Goal: Task Accomplishment & Management: Use online tool/utility

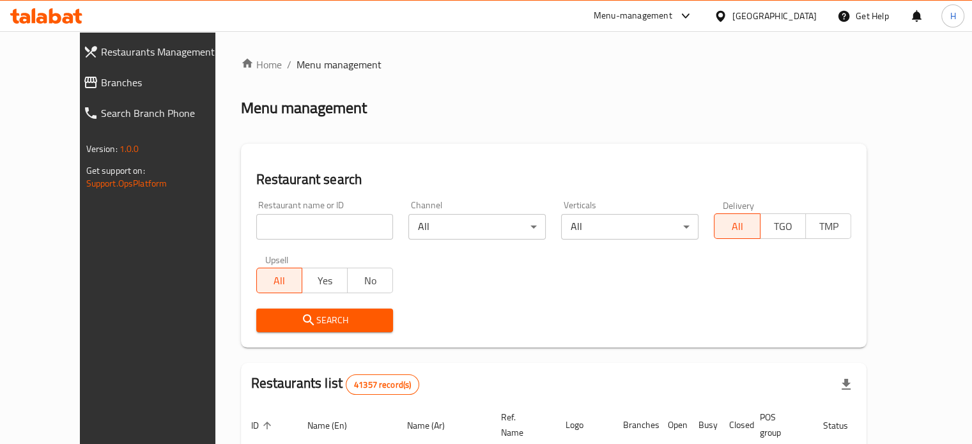
click at [273, 229] on input "search" at bounding box center [324, 227] width 137 height 26
type input "Nom Nom"
click at [287, 311] on button "Search" at bounding box center [324, 321] width 137 height 24
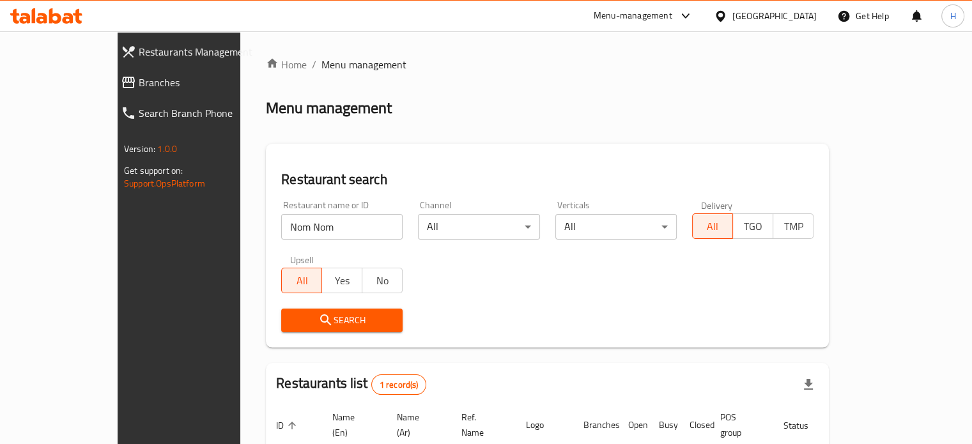
scroll to position [100, 0]
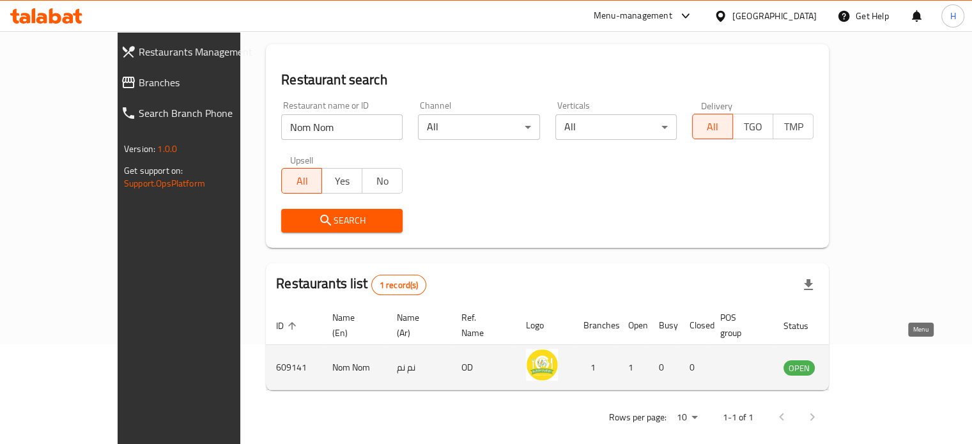
click at [863, 365] on icon "enhanced table" at bounding box center [861, 367] width 4 height 5
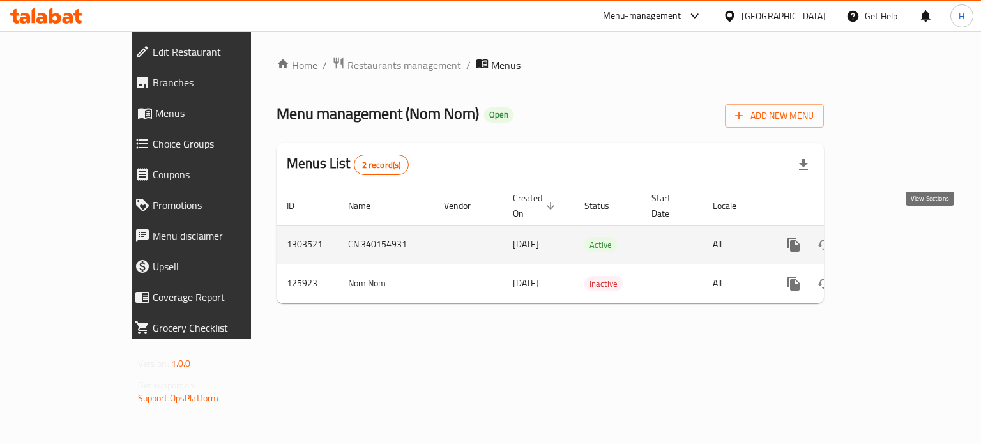
click at [894, 237] on icon "enhanced table" at bounding box center [885, 244] width 15 height 15
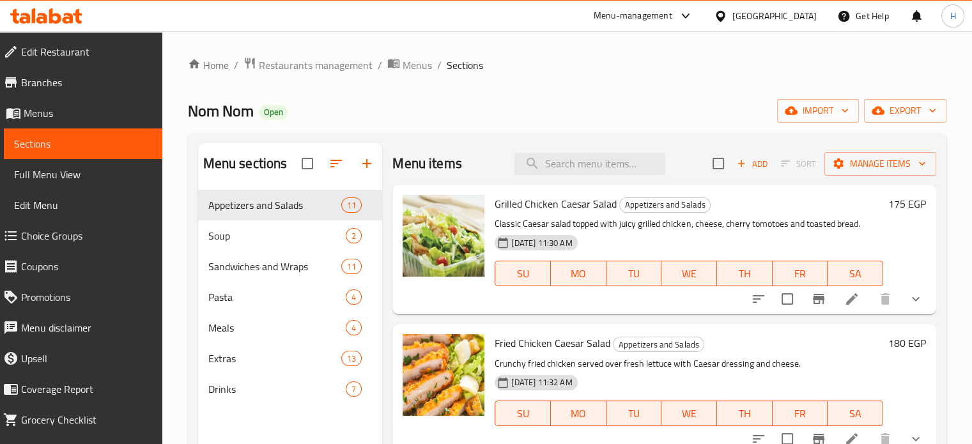
click at [48, 238] on span "Choice Groups" at bounding box center [86, 235] width 131 height 15
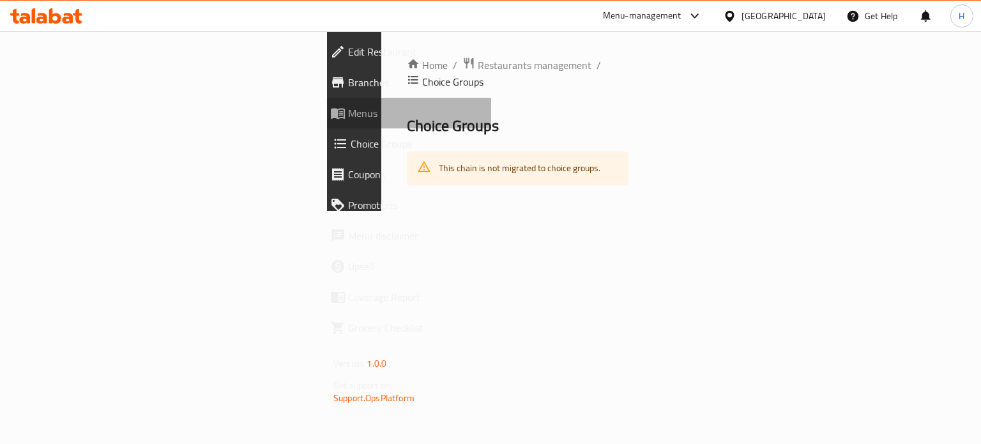
click at [348, 109] on span "Menus" at bounding box center [414, 112] width 133 height 15
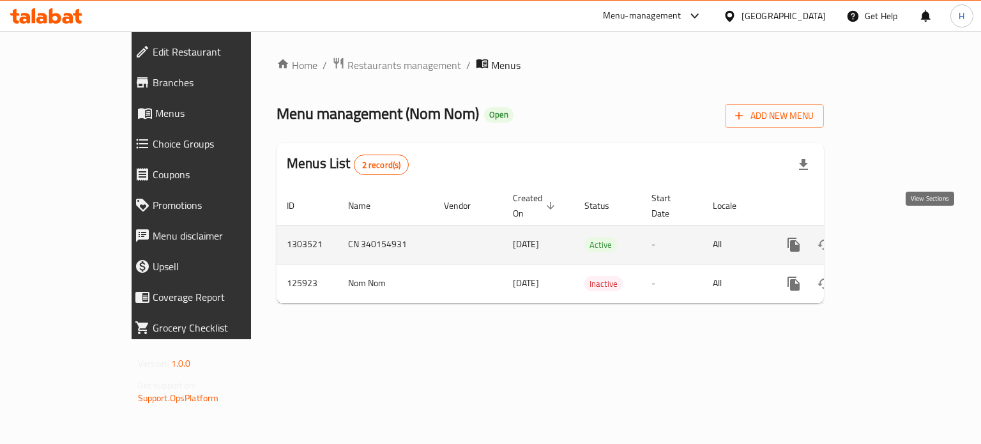
click at [894, 237] on icon "enhanced table" at bounding box center [885, 244] width 15 height 15
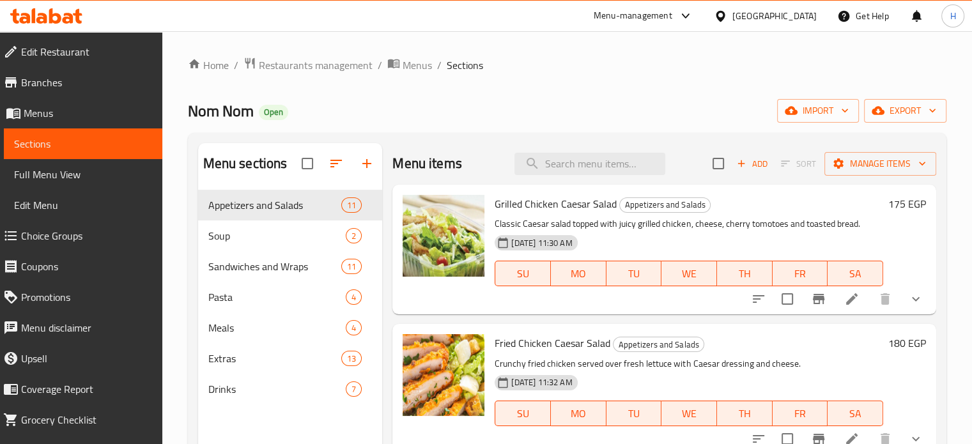
scroll to position [128, 0]
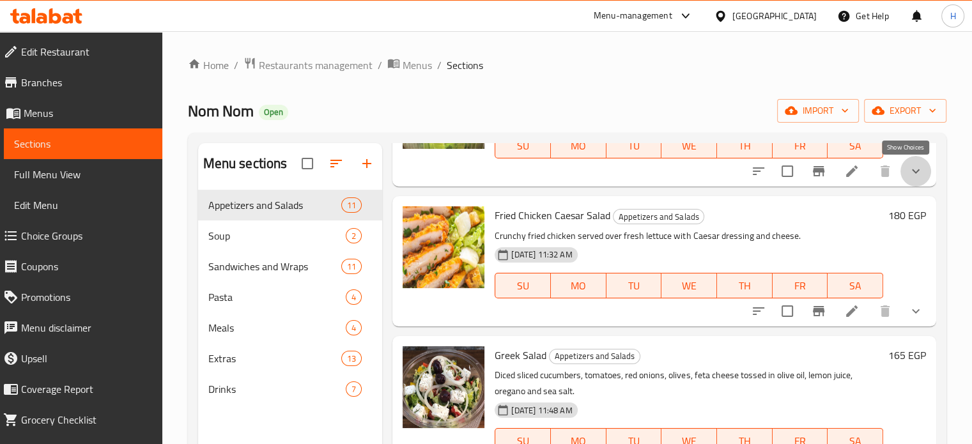
click at [908, 176] on icon "show more" at bounding box center [915, 171] width 15 height 15
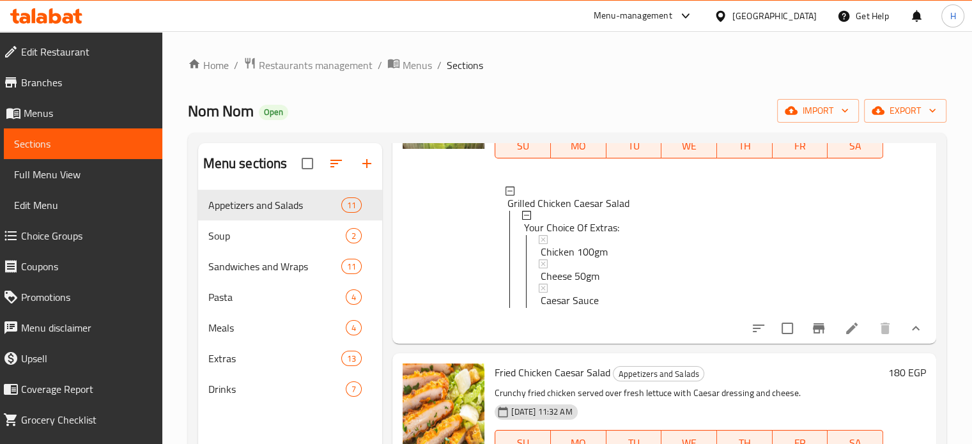
scroll to position [1, 0]
click at [575, 272] on span "Cheese 50gm" at bounding box center [569, 274] width 59 height 15
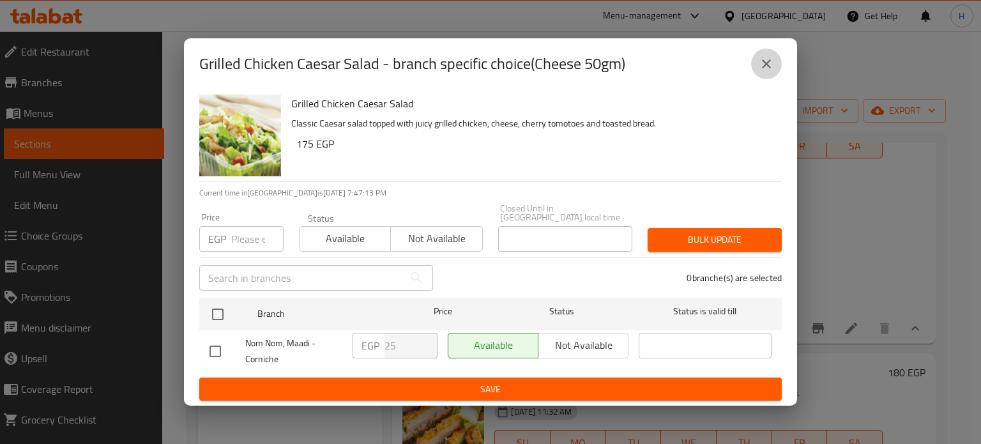
click at [762, 68] on icon "close" at bounding box center [766, 63] width 15 height 15
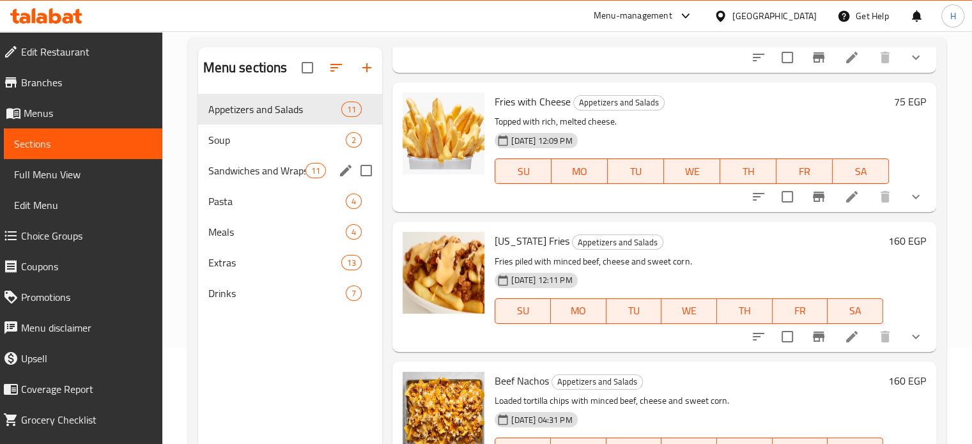
scroll to position [0, 0]
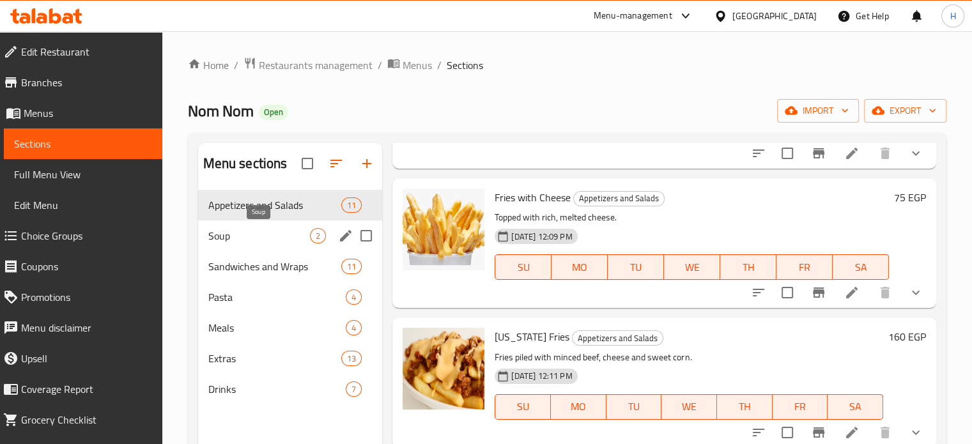
click at [247, 234] on span "Soup" at bounding box center [259, 235] width 102 height 15
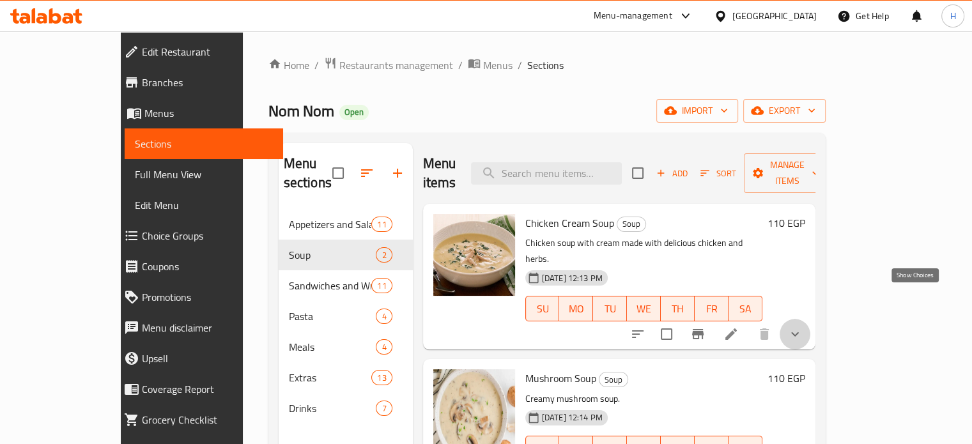
click at [802, 326] on icon "show more" at bounding box center [794, 333] width 15 height 15
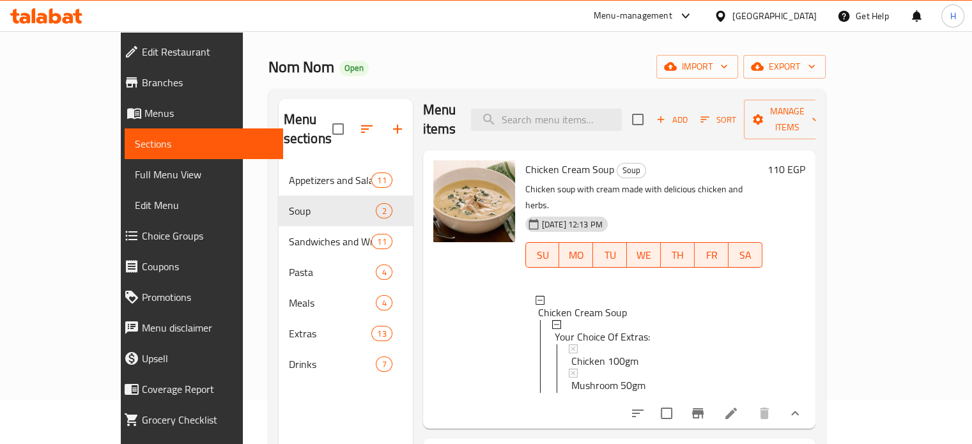
scroll to position [64, 0]
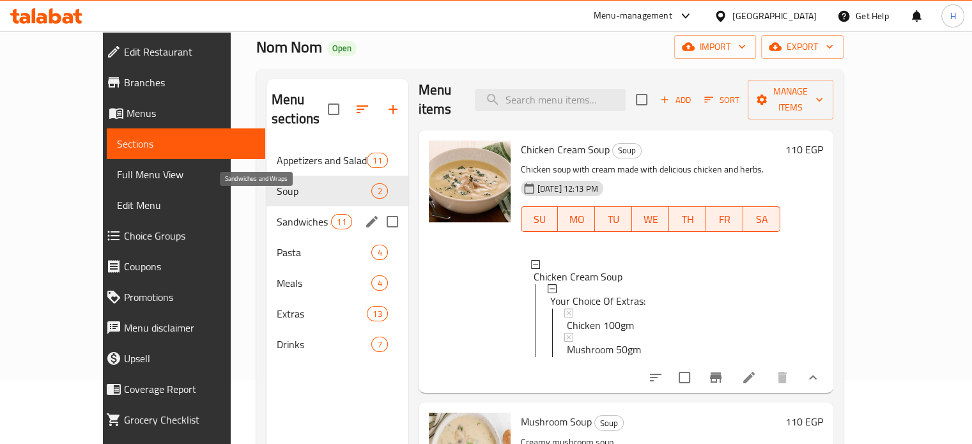
click at [277, 214] on span "Sandwiches and Wraps" at bounding box center [304, 221] width 54 height 15
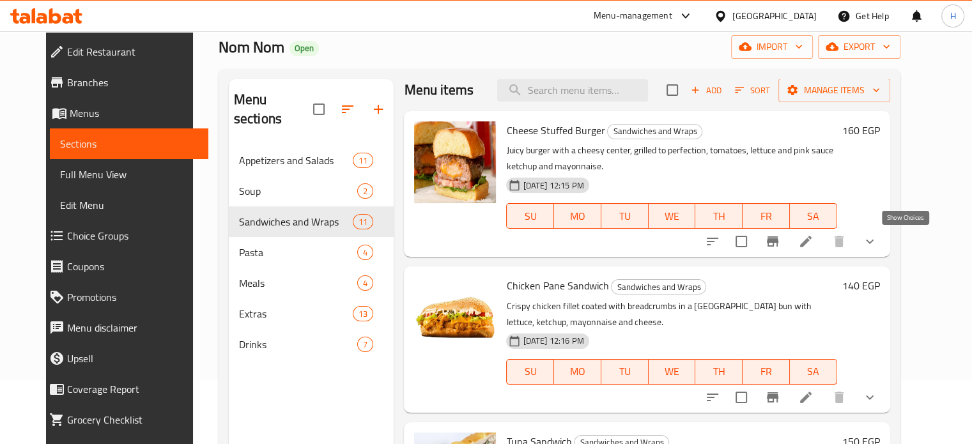
click at [877, 245] on icon "show more" at bounding box center [869, 241] width 15 height 15
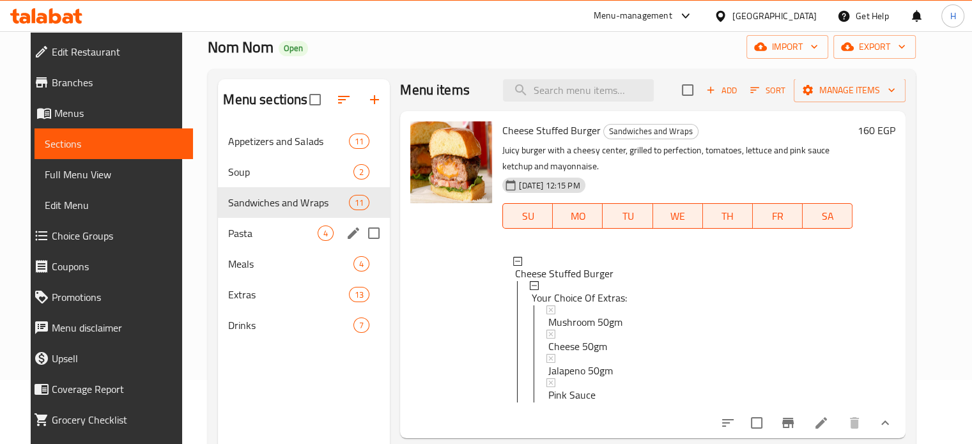
click at [246, 220] on div "Pasta 4" at bounding box center [304, 233] width 172 height 31
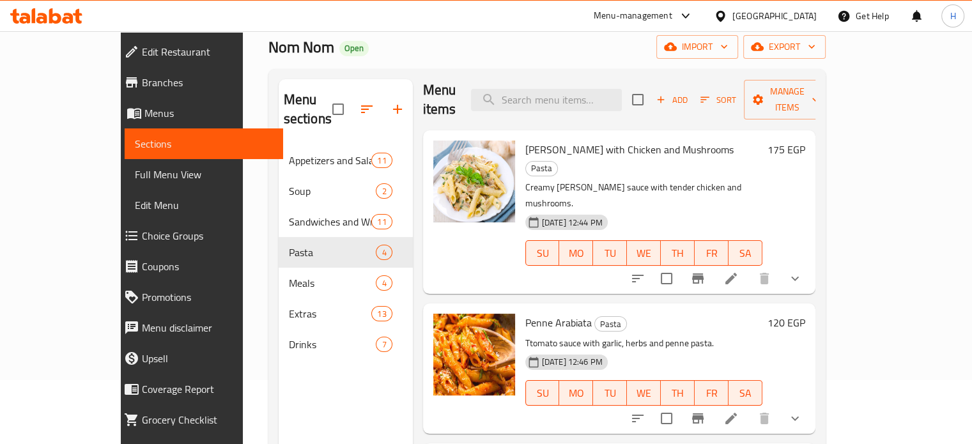
click at [810, 263] on button "show more" at bounding box center [794, 278] width 31 height 31
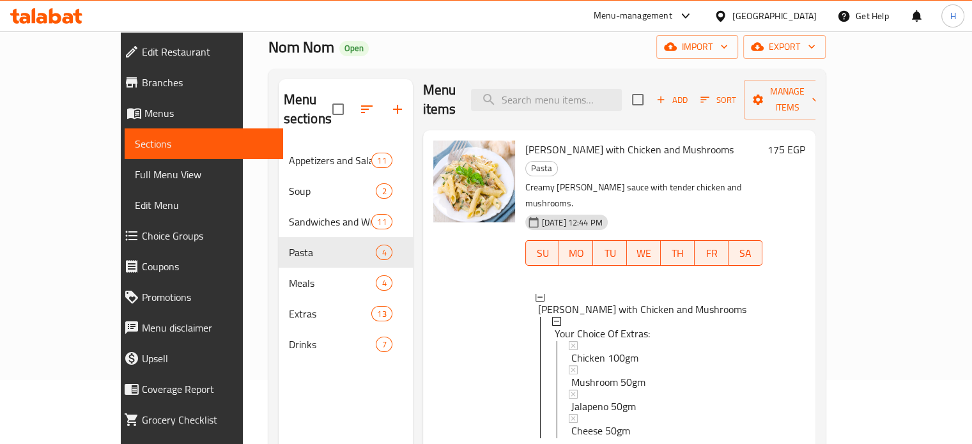
scroll to position [201, 0]
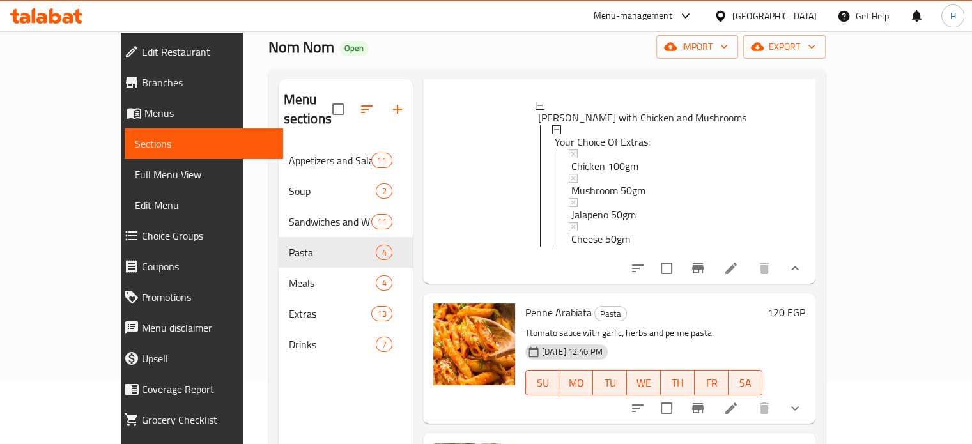
click at [802, 401] on icon "show more" at bounding box center [794, 408] width 15 height 15
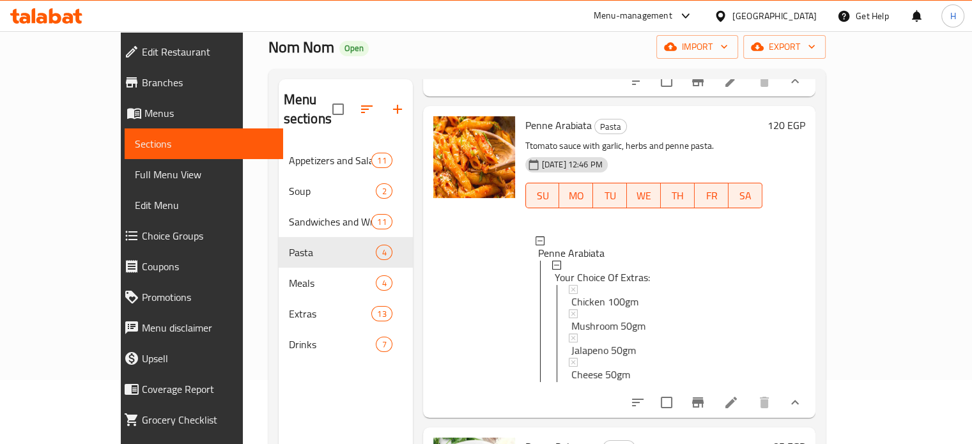
scroll to position [393, 0]
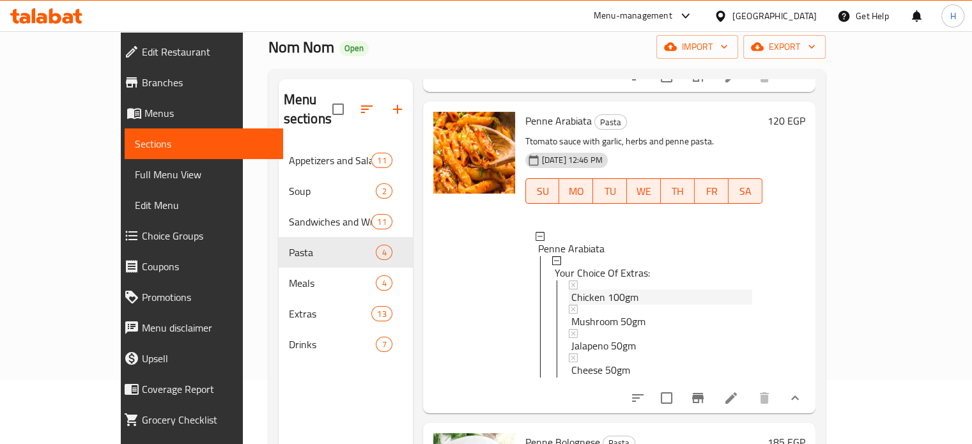
click at [576, 289] on span "Chicken 100gm" at bounding box center [604, 296] width 67 height 15
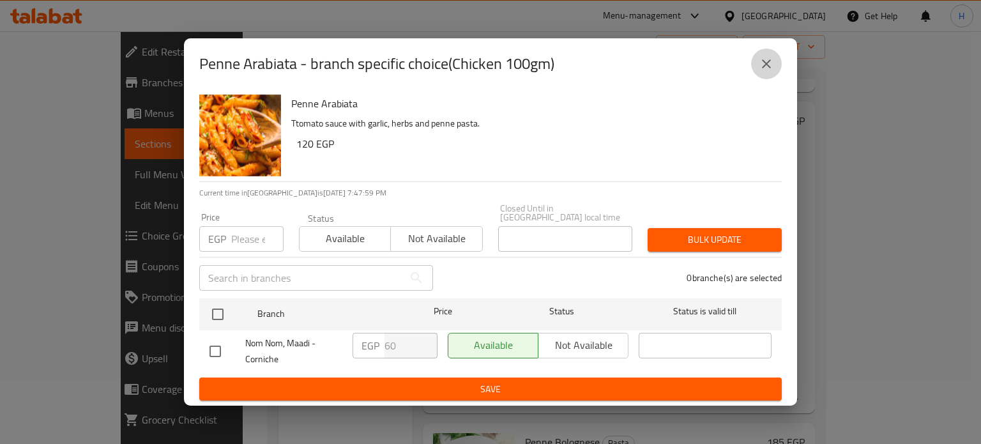
click at [767, 66] on icon "close" at bounding box center [766, 63] width 9 height 9
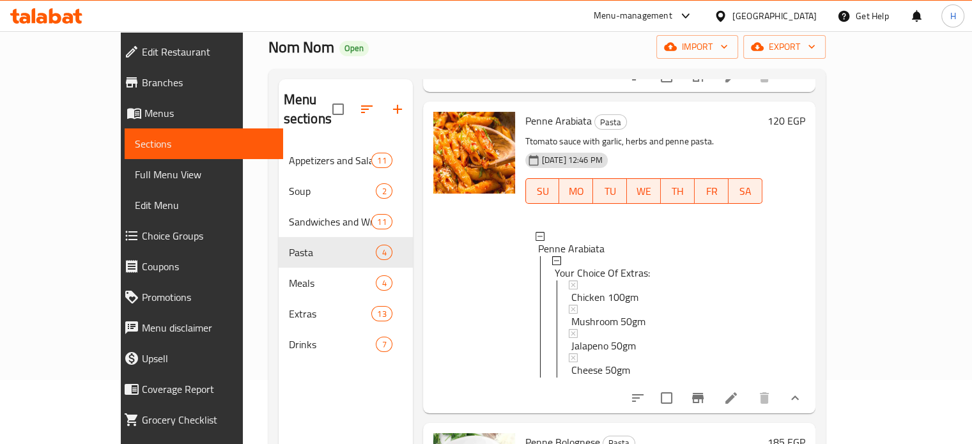
click at [51, 21] on icon at bounding box center [55, 15] width 12 height 15
